Goal: Complete application form

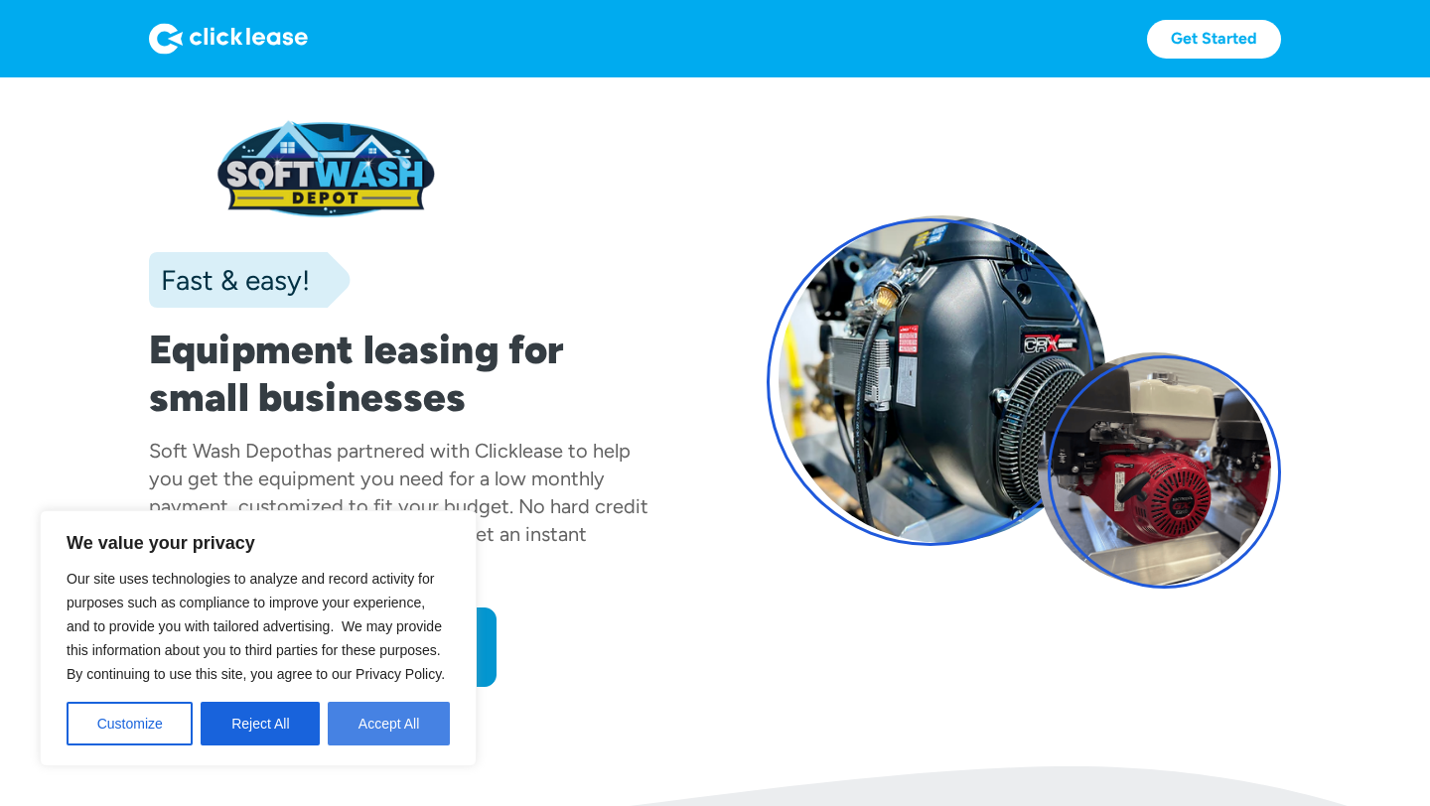
click at [389, 728] on button "Accept All" at bounding box center [389, 724] width 122 height 44
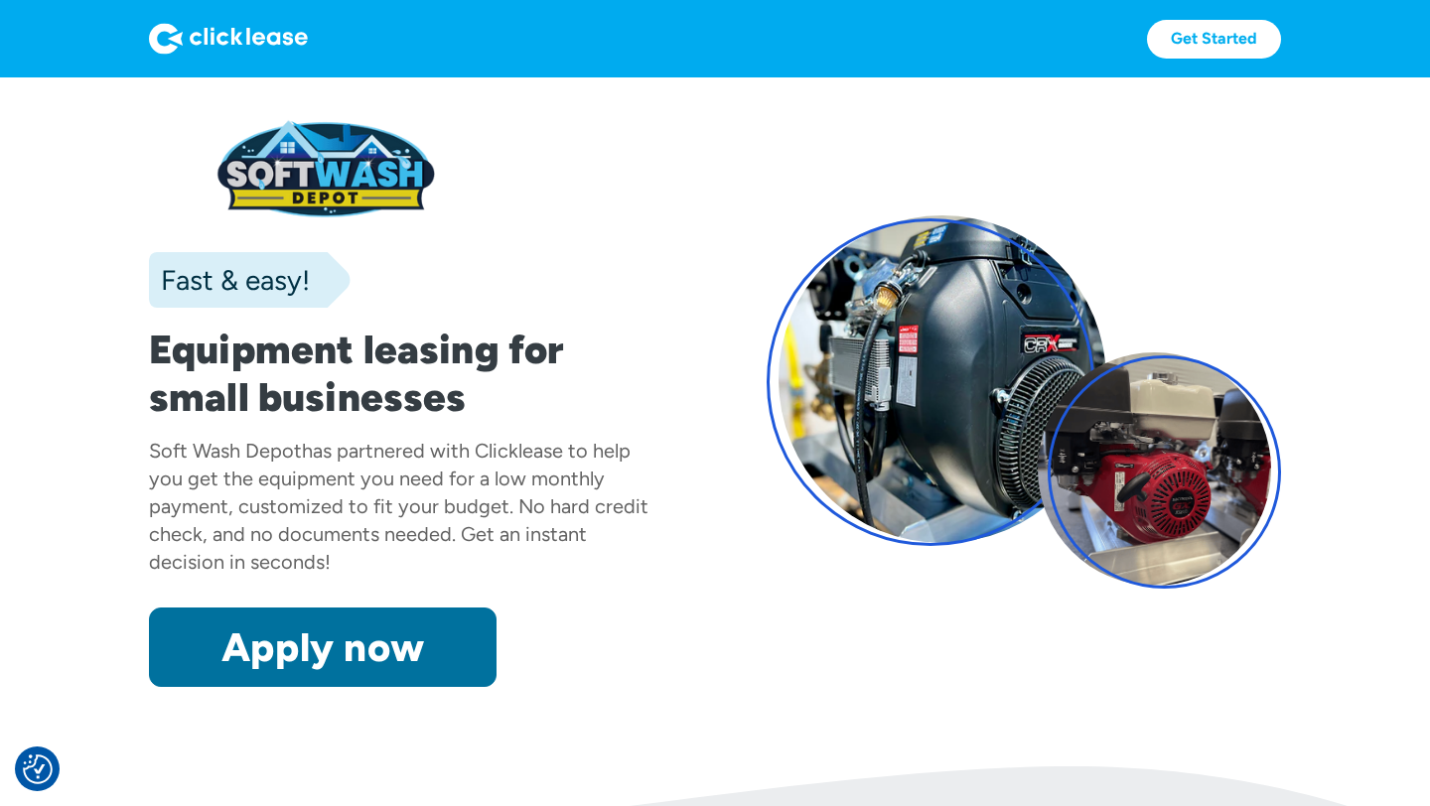
click at [406, 634] on link "Apply now" at bounding box center [323, 647] width 348 height 79
